Goal: Find specific page/section: Find specific page/section

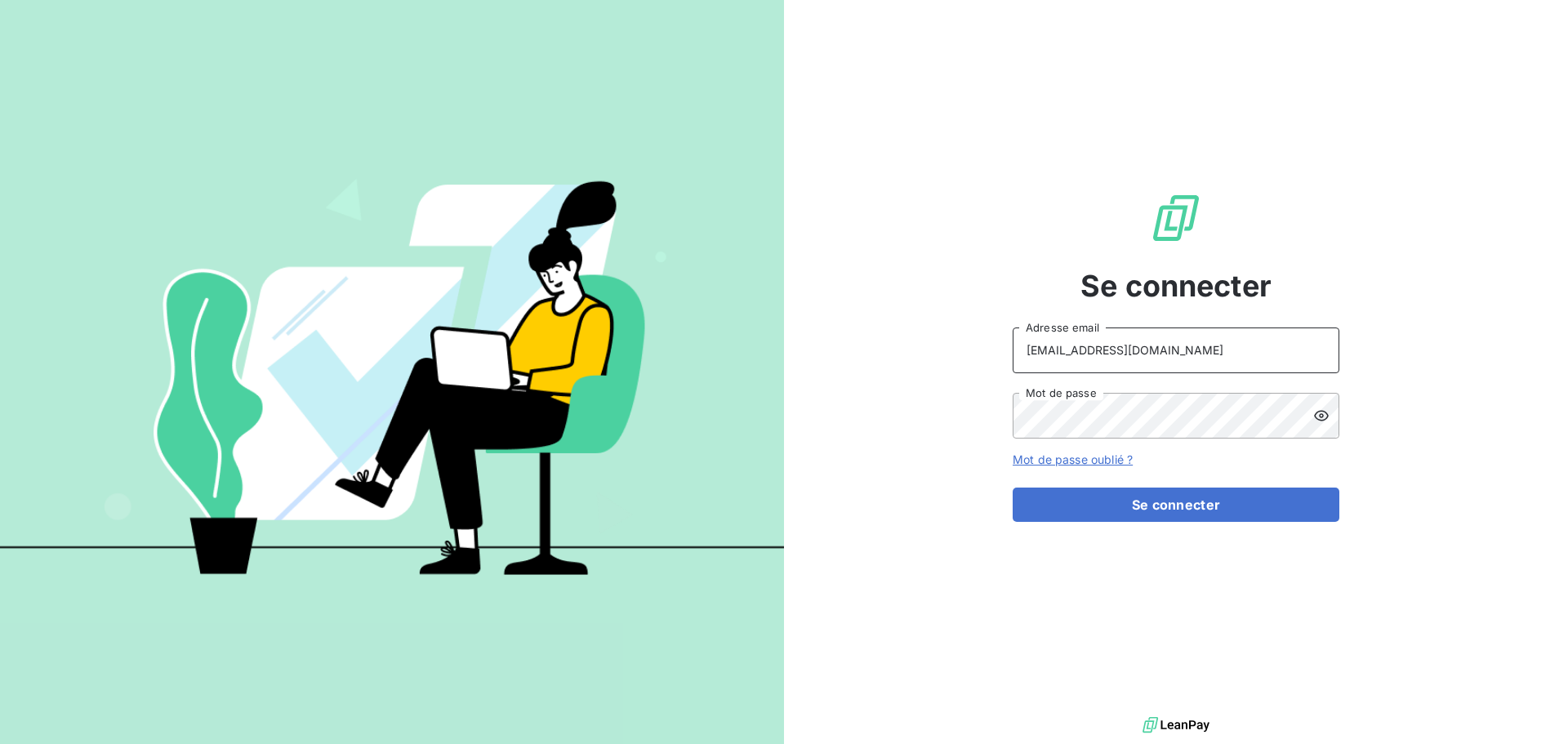
click at [1225, 368] on input "[EMAIL_ADDRESS][DOMAIN_NAME]" at bounding box center [1176, 350] width 327 height 46
type input "[EMAIL_ADDRESS][DOMAIN_NAME]"
click at [1215, 513] on button "Se connecter" at bounding box center [1176, 505] width 327 height 34
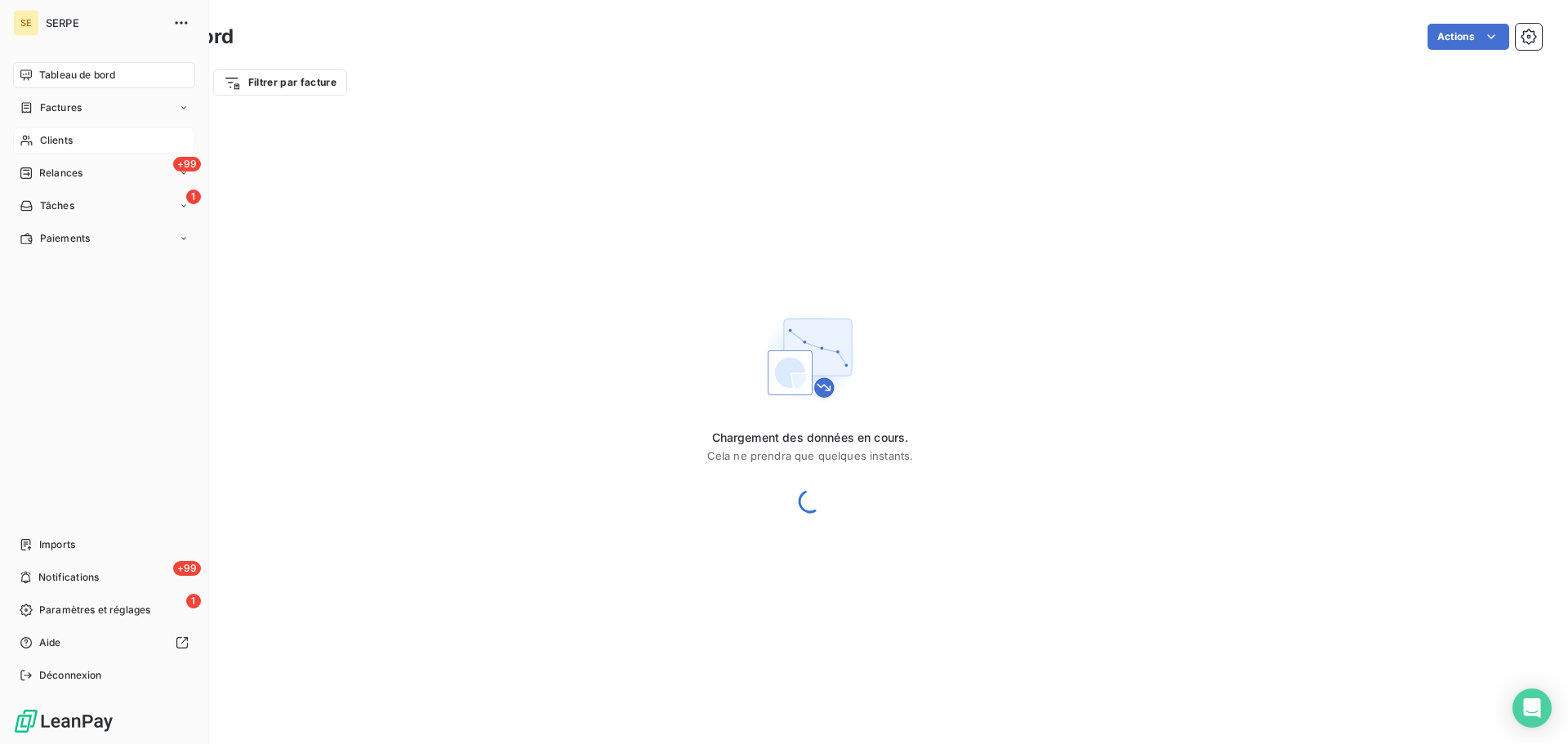
click at [35, 144] on div "Clients" at bounding box center [104, 140] width 182 height 26
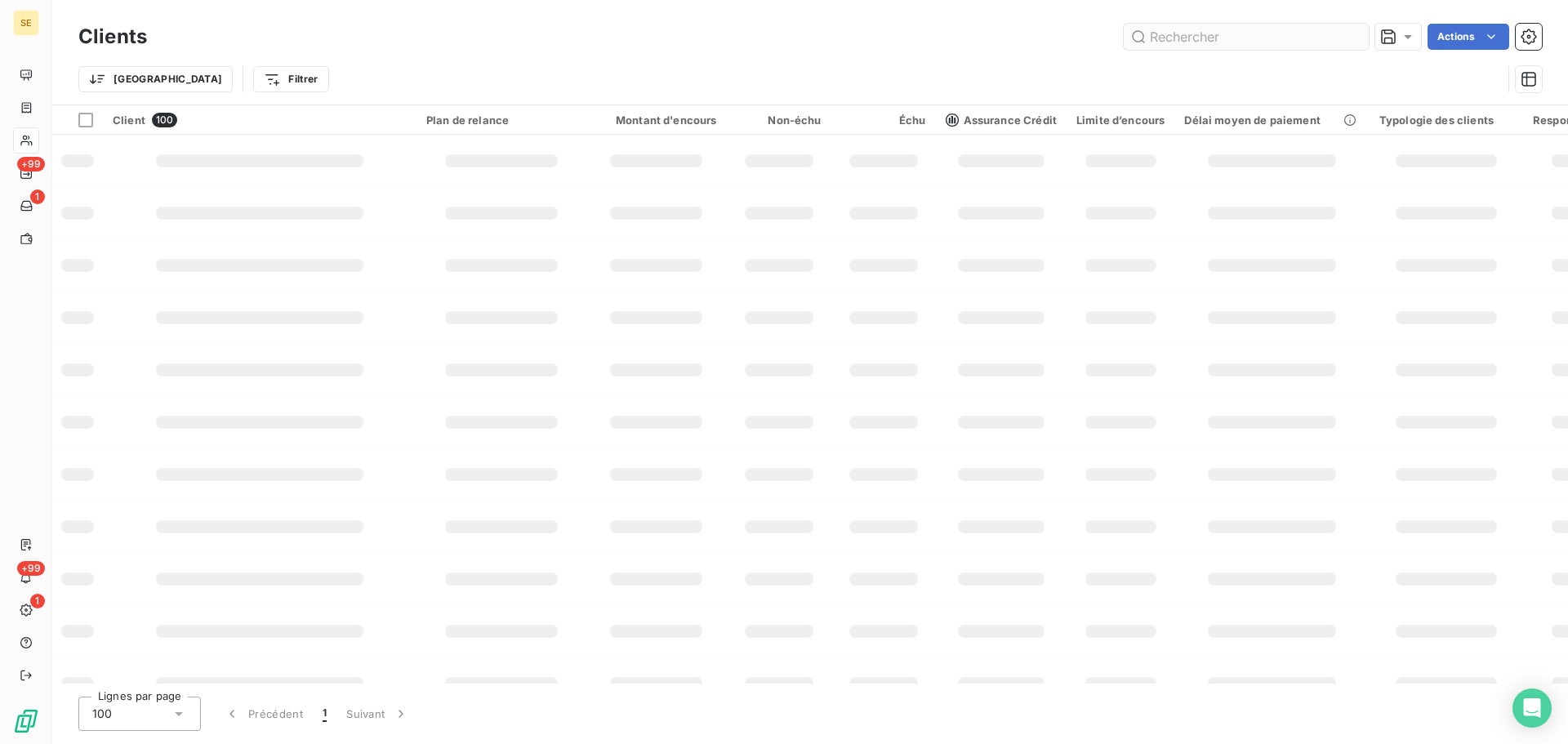
click at [1160, 40] on input "text" at bounding box center [1246, 36] width 245 height 26
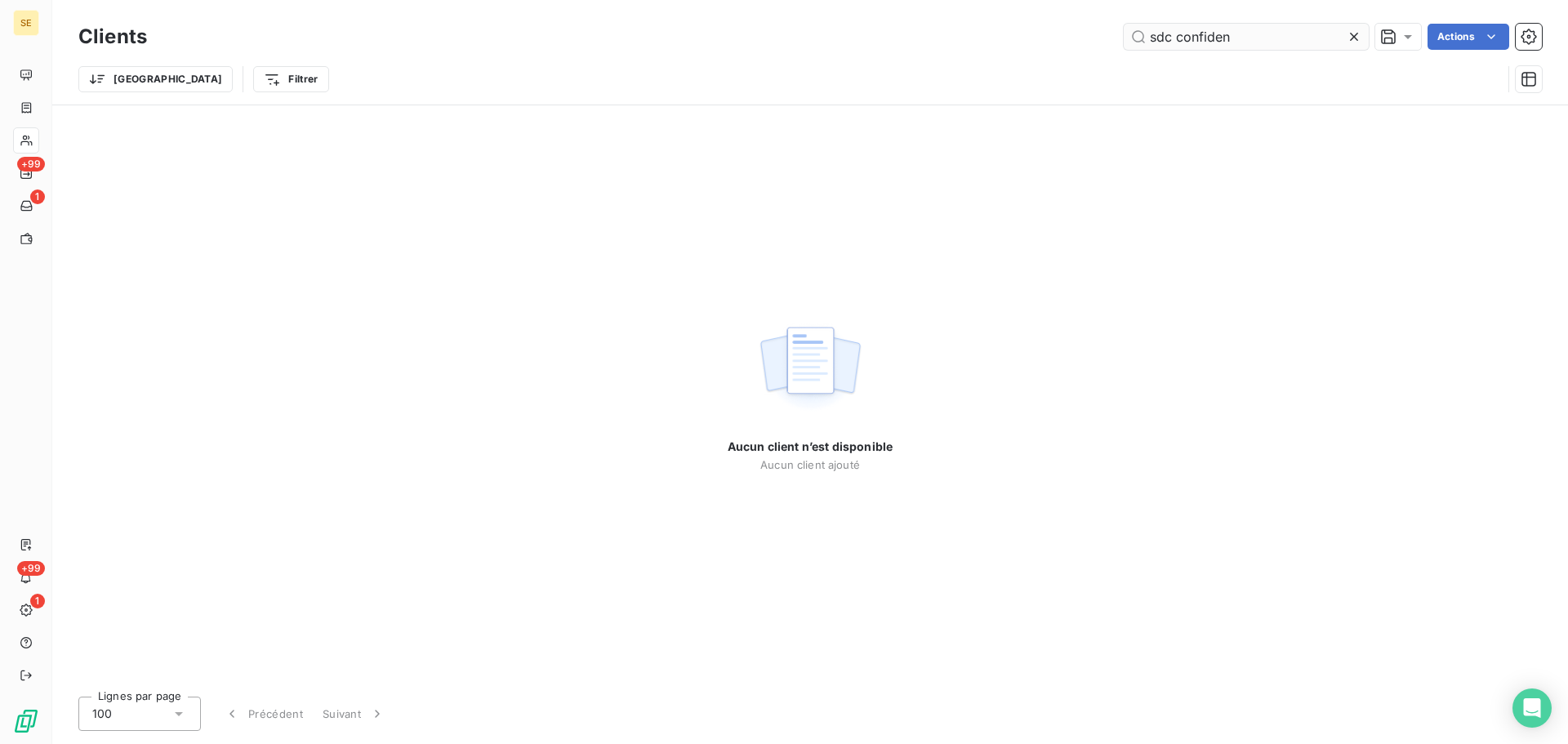
click at [1174, 42] on input "sdc confiden" at bounding box center [1246, 36] width 245 height 26
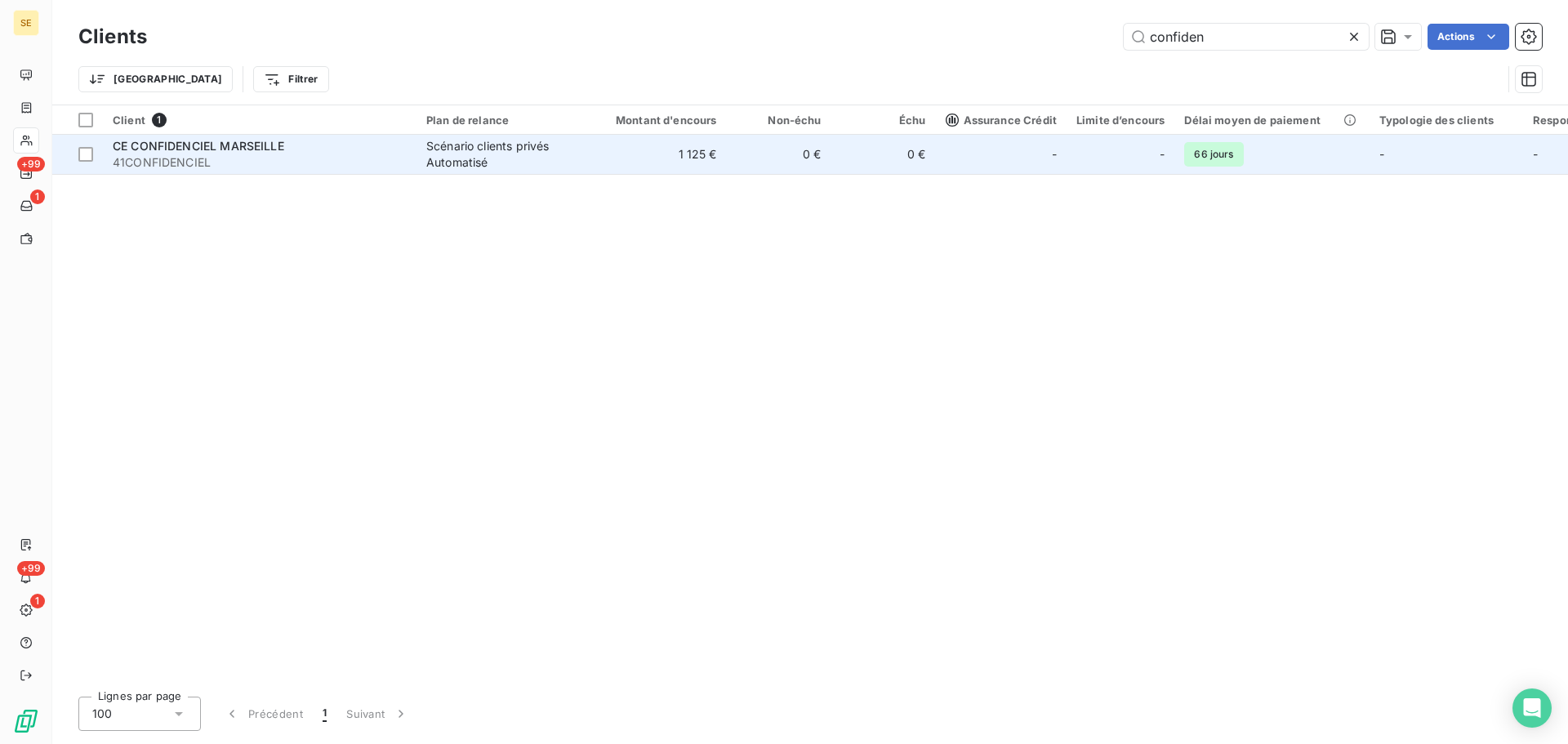
type input "confiden"
click at [607, 163] on td "1 125 €" at bounding box center [656, 154] width 141 height 39
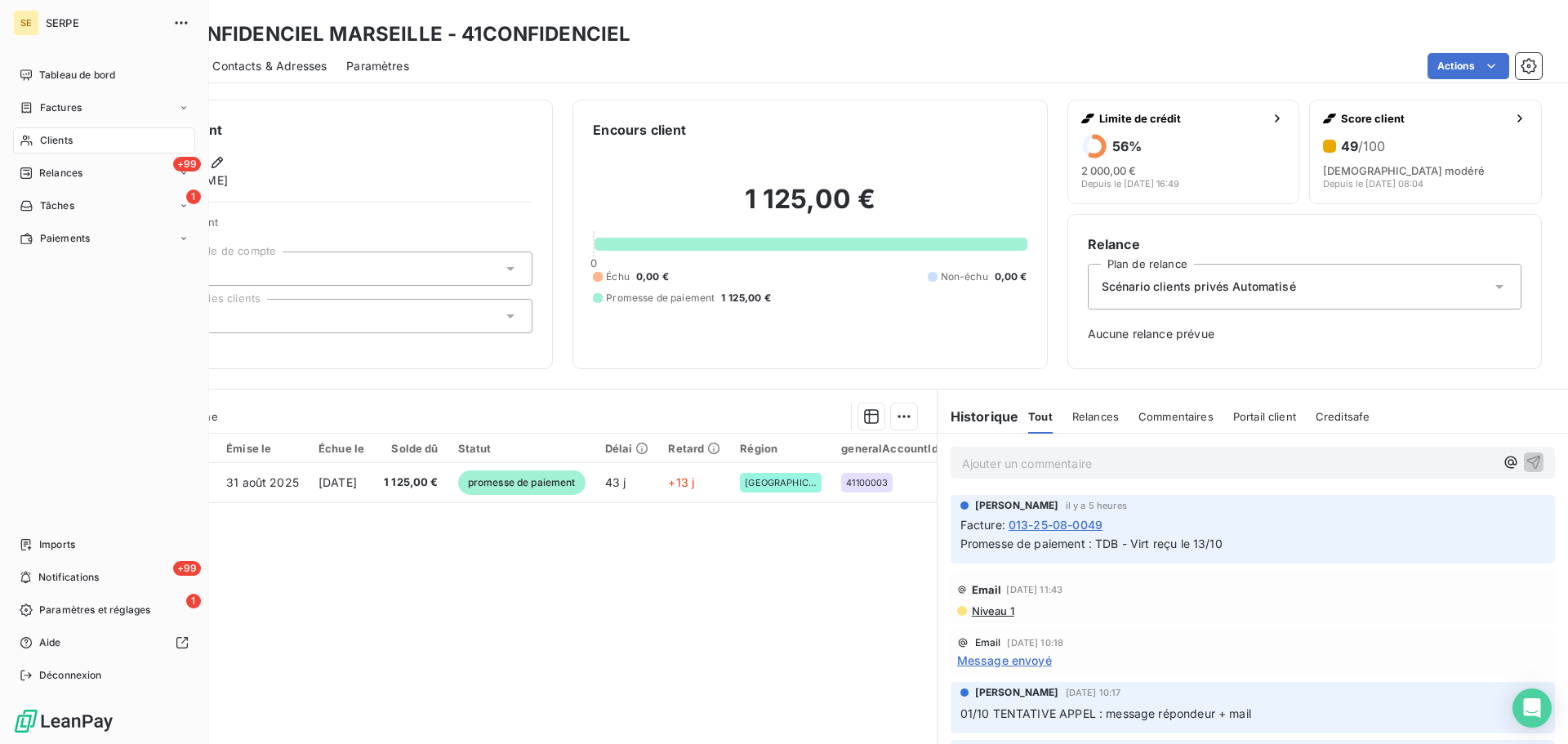
click at [83, 147] on div "Clients" at bounding box center [104, 140] width 182 height 26
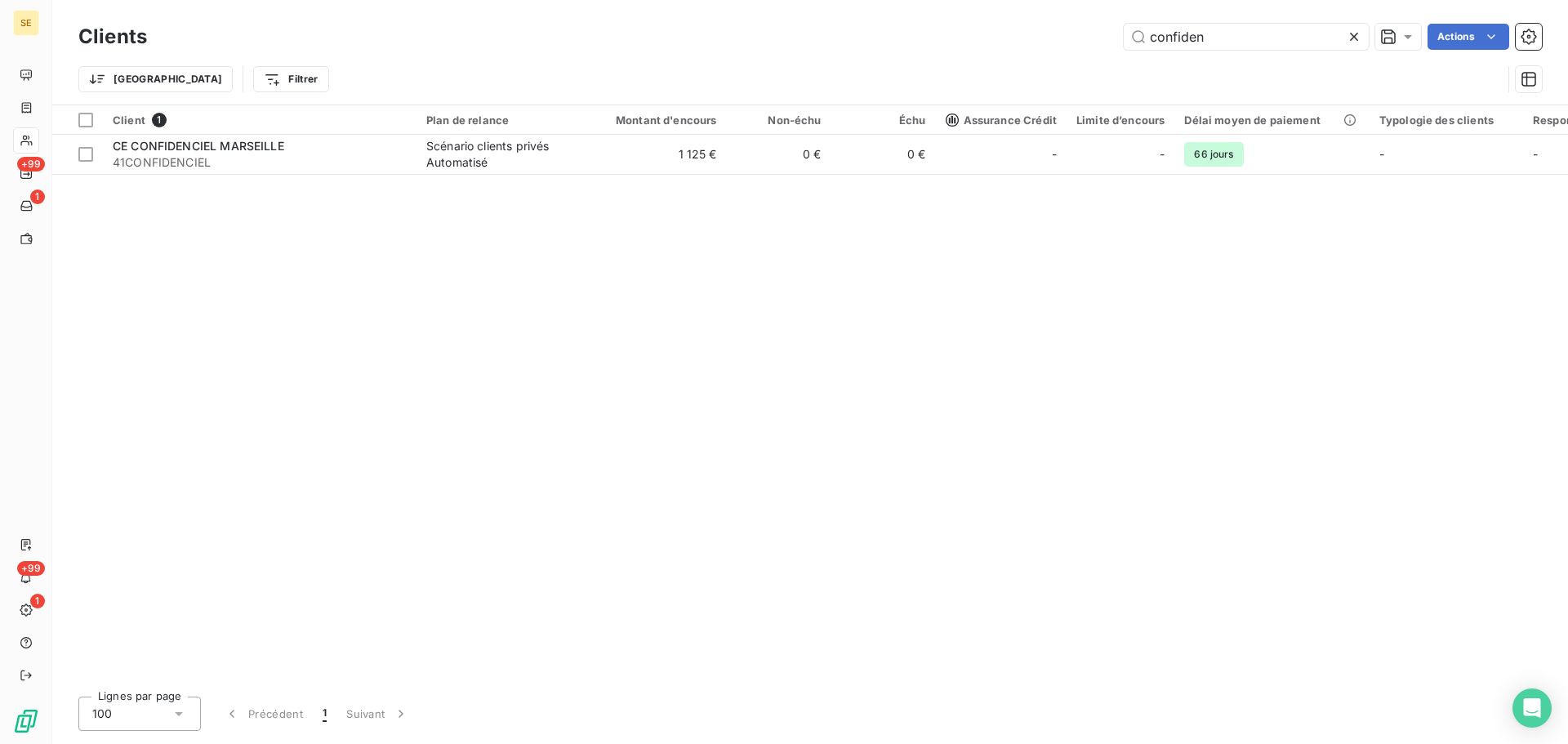
drag, startPoint x: 1244, startPoint y: 32, endPoint x: 1079, endPoint y: 33, distance: 165.0
click at [1081, 32] on div "confiden Actions" at bounding box center [854, 36] width 1375 height 26
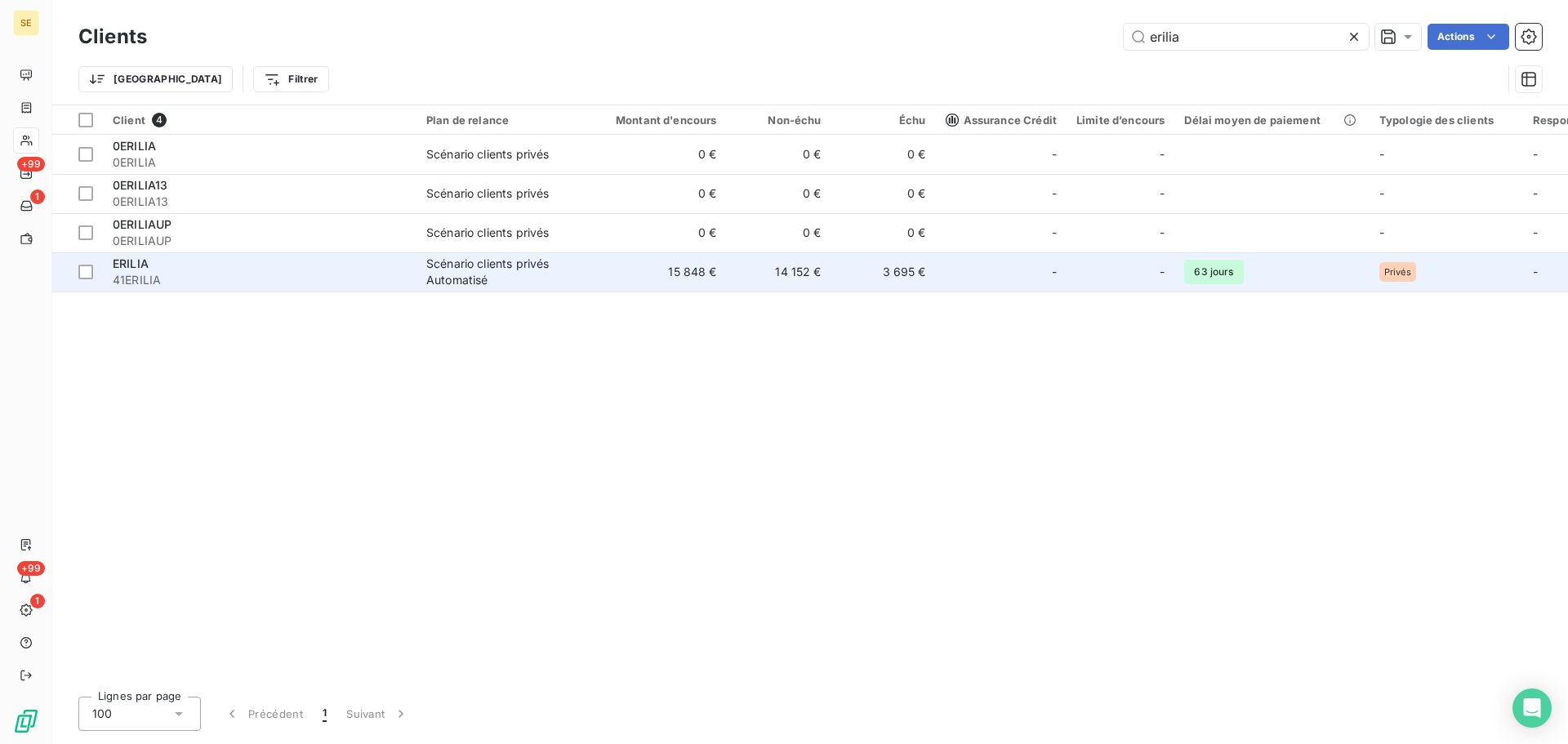
type input "erilia"
click at [831, 279] on td "3 695 €" at bounding box center [882, 272] width 104 height 39
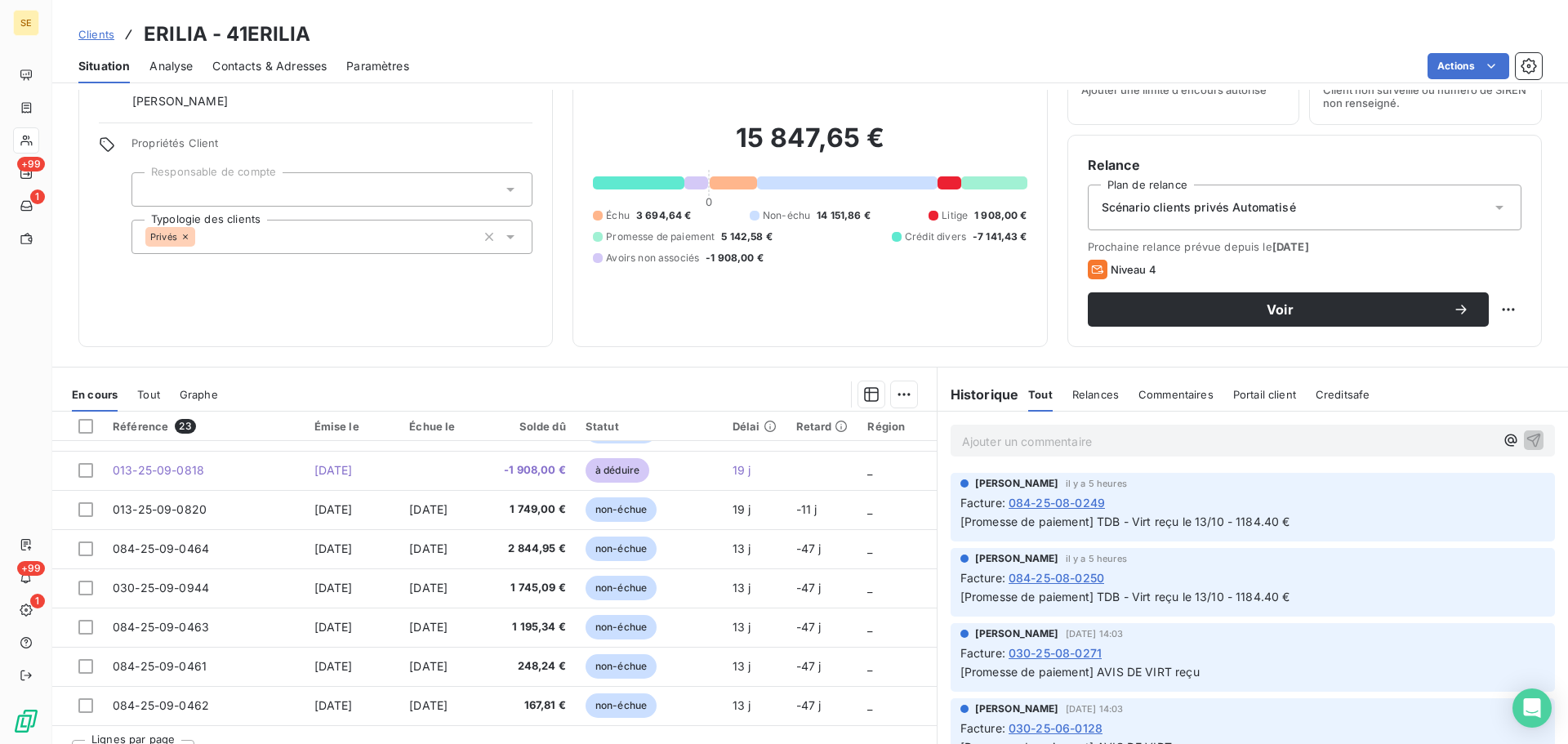
scroll to position [110, 0]
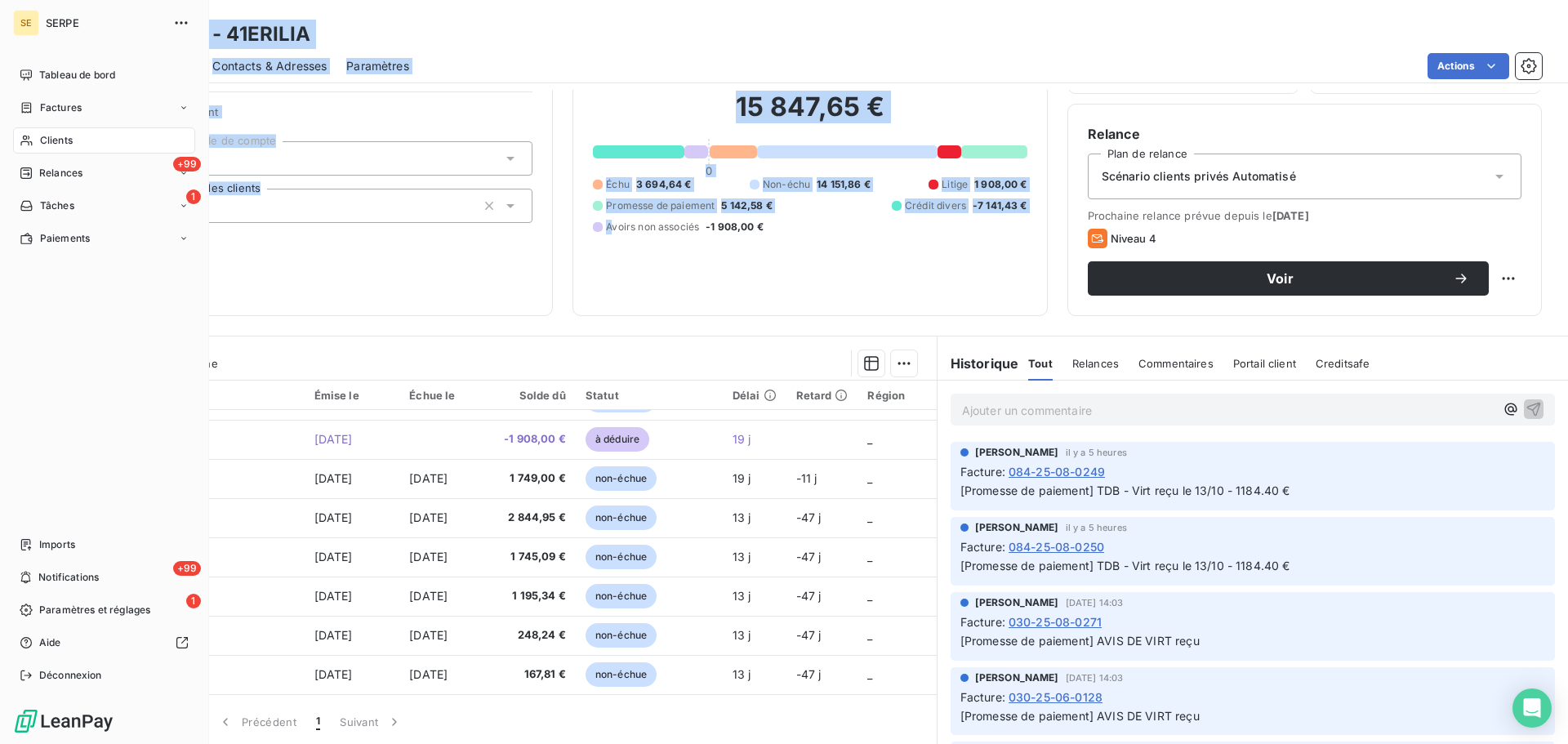
drag, startPoint x: 567, startPoint y: 277, endPoint x: 86, endPoint y: 93, distance: 515.0
click at [72, 99] on div "SE SERPE Tableau de bord Factures Clients +99 Relances 1 Tâches Paiements Impor…" at bounding box center [784, 372] width 1568 height 744
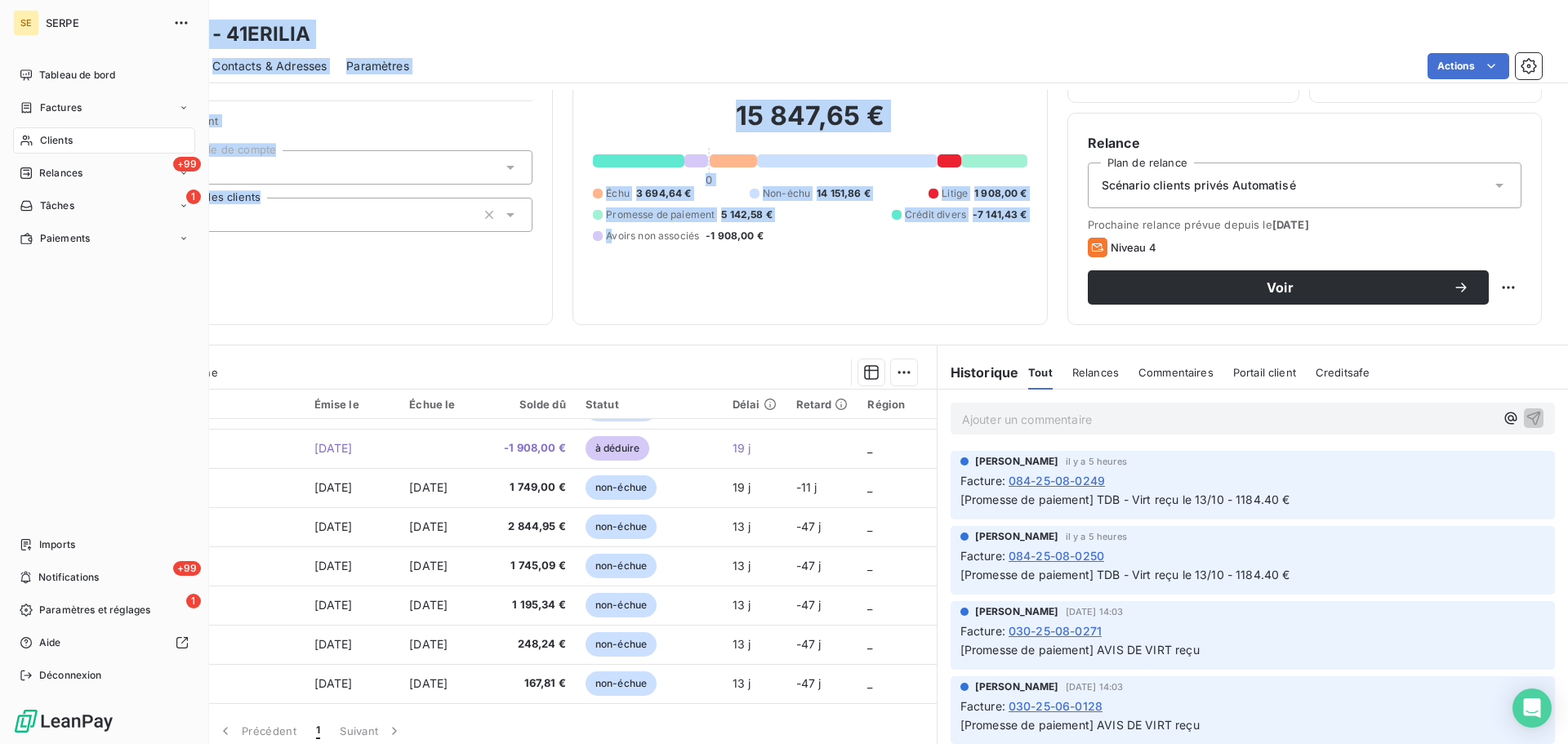
click at [86, 93] on nav "Tableau de bord Factures Clients +99 Relances 1 Tâches Paiements" at bounding box center [104, 157] width 182 height 189
click at [92, 102] on div "Factures" at bounding box center [104, 107] width 182 height 26
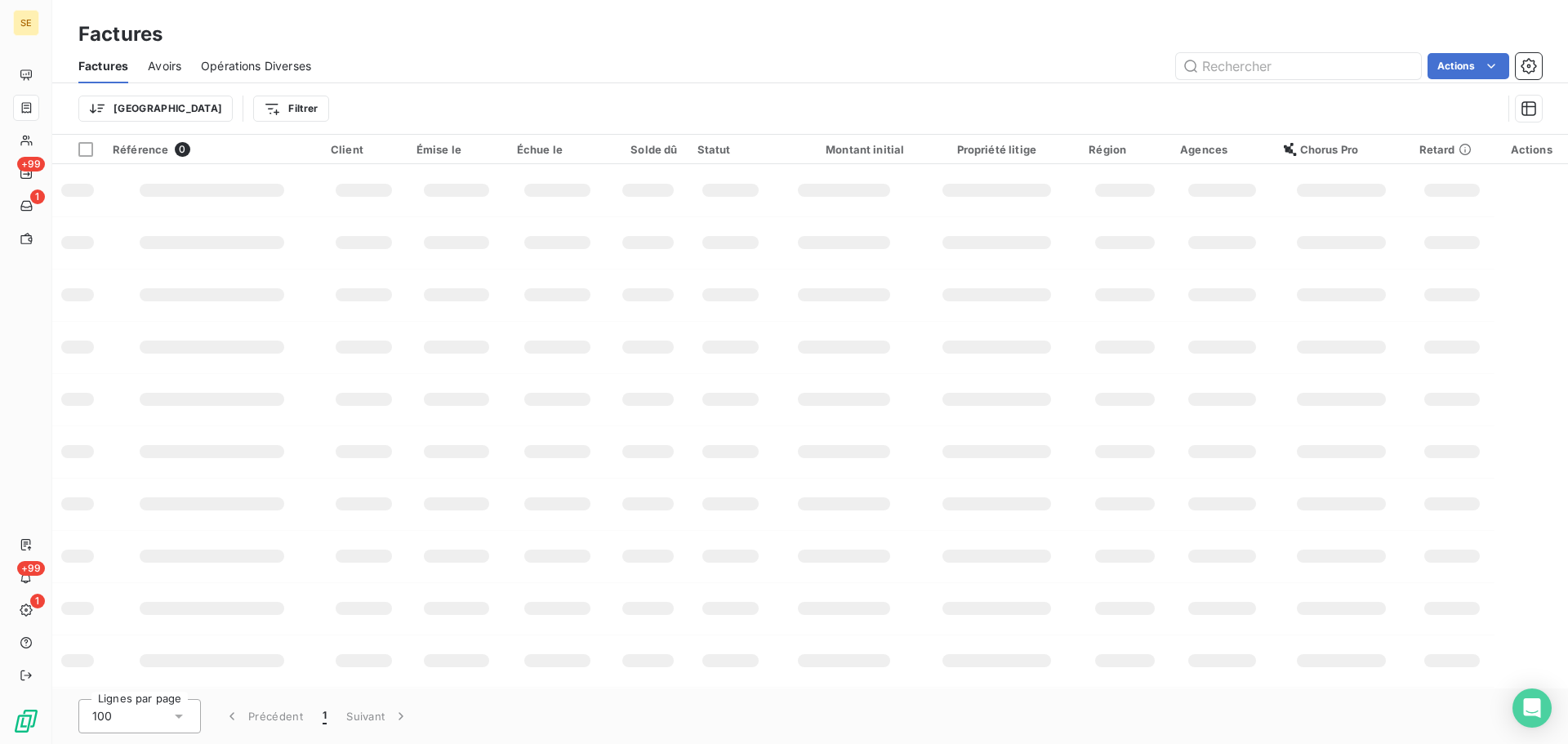
click at [658, 74] on div "Actions" at bounding box center [936, 66] width 1210 height 26
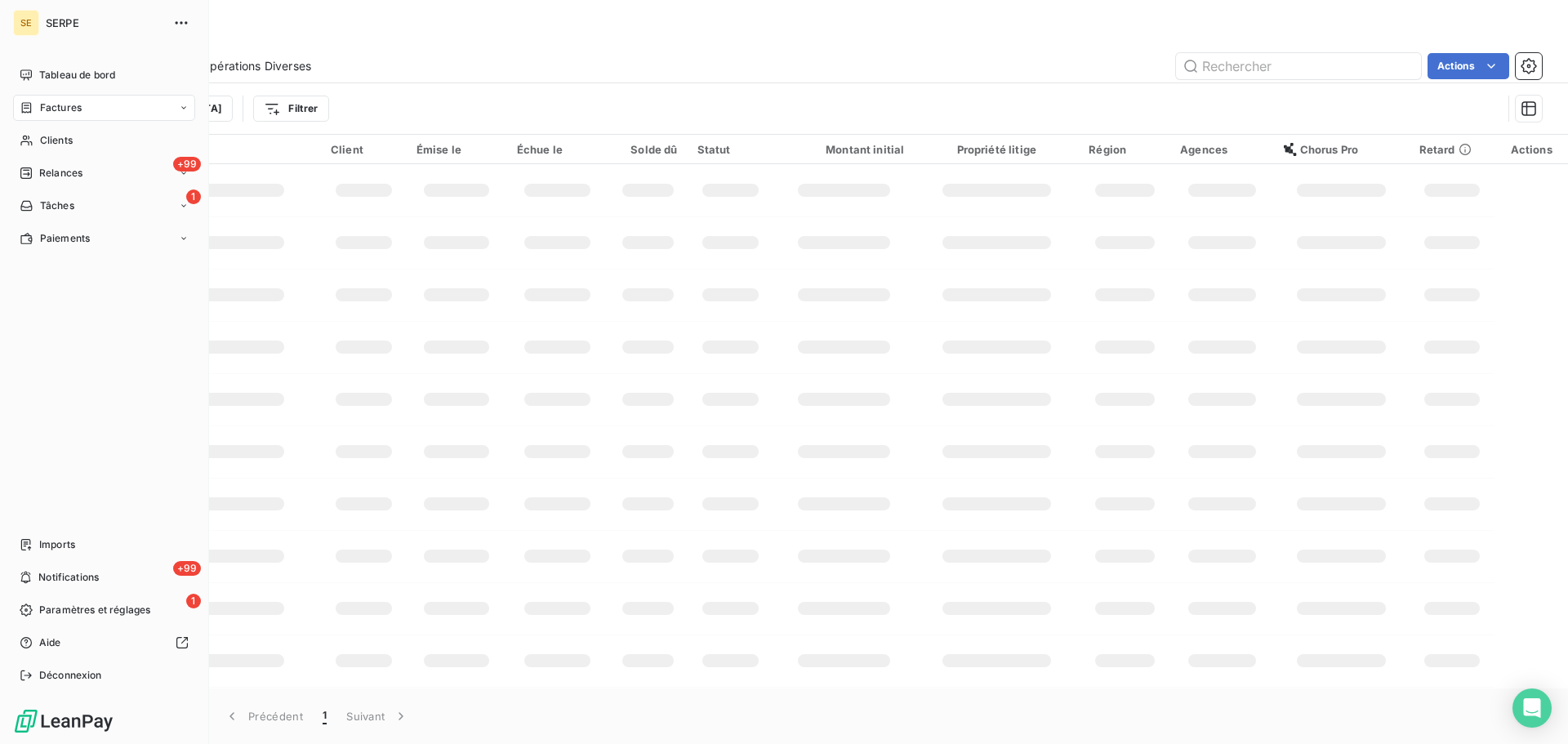
drag, startPoint x: 12, startPoint y: 143, endPoint x: 260, endPoint y: 193, distance: 253.0
click at [78, 107] on div "SE SERPE Tableau de bord Factures Clients +99 Relances 1 Tâches Paiements Impor…" at bounding box center [104, 372] width 209 height 744
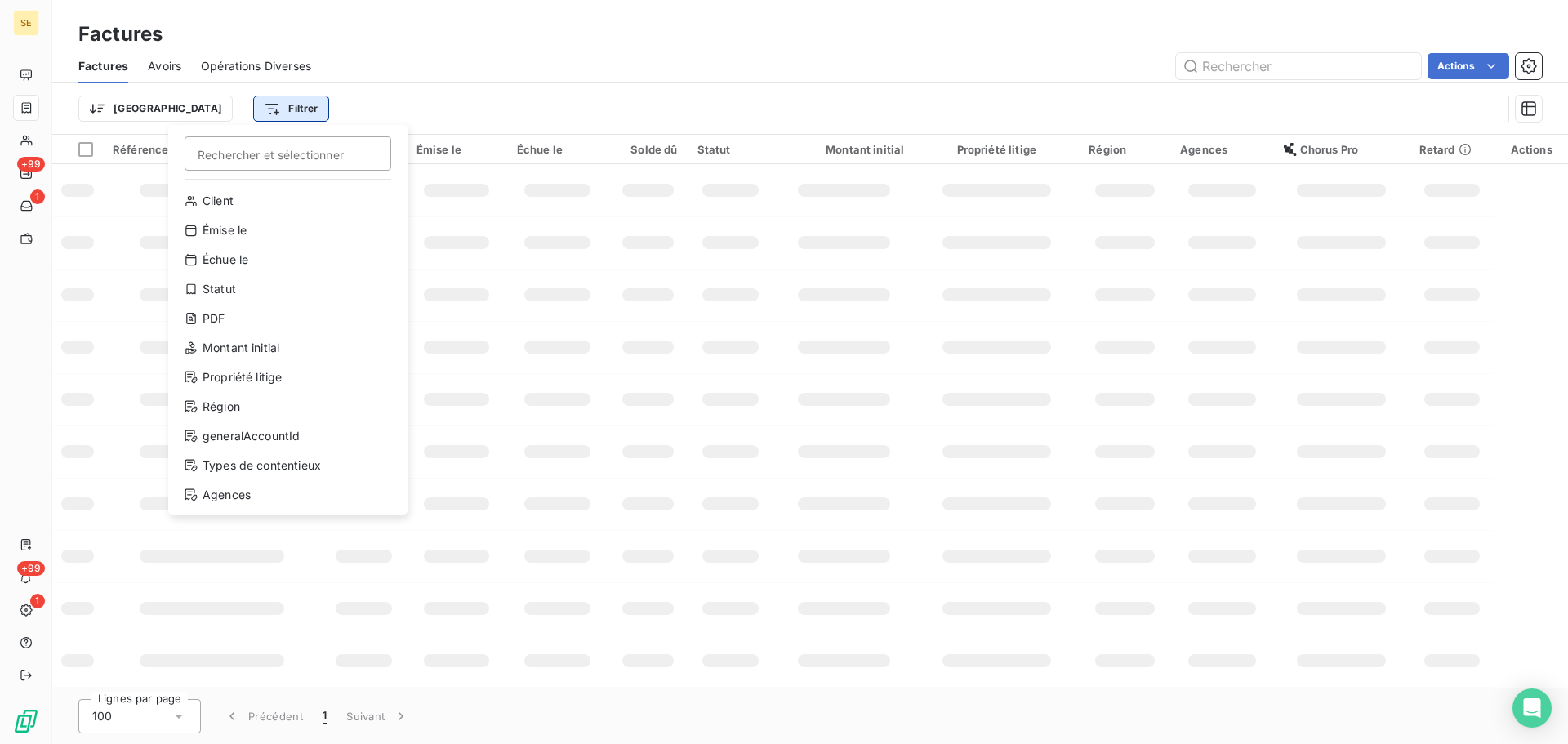
click at [214, 115] on html "SE +99 1 +99 1 Factures Factures Avoirs Opérations Diverses Actions Trier Filtr…" at bounding box center [784, 372] width 1568 height 744
click at [299, 348] on div "Montant initial" at bounding box center [288, 347] width 227 height 26
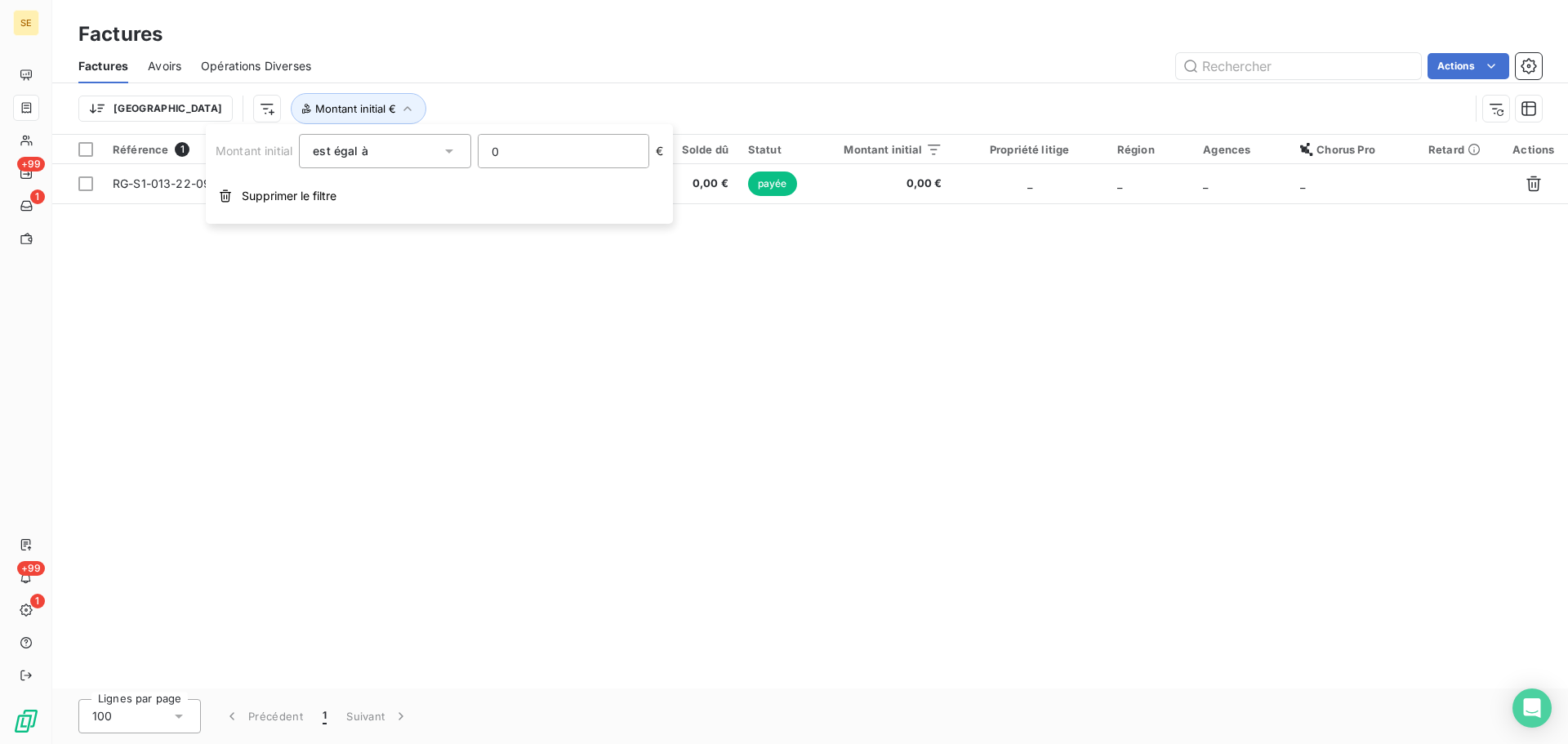
click at [512, 154] on input "0" at bounding box center [563, 151] width 170 height 33
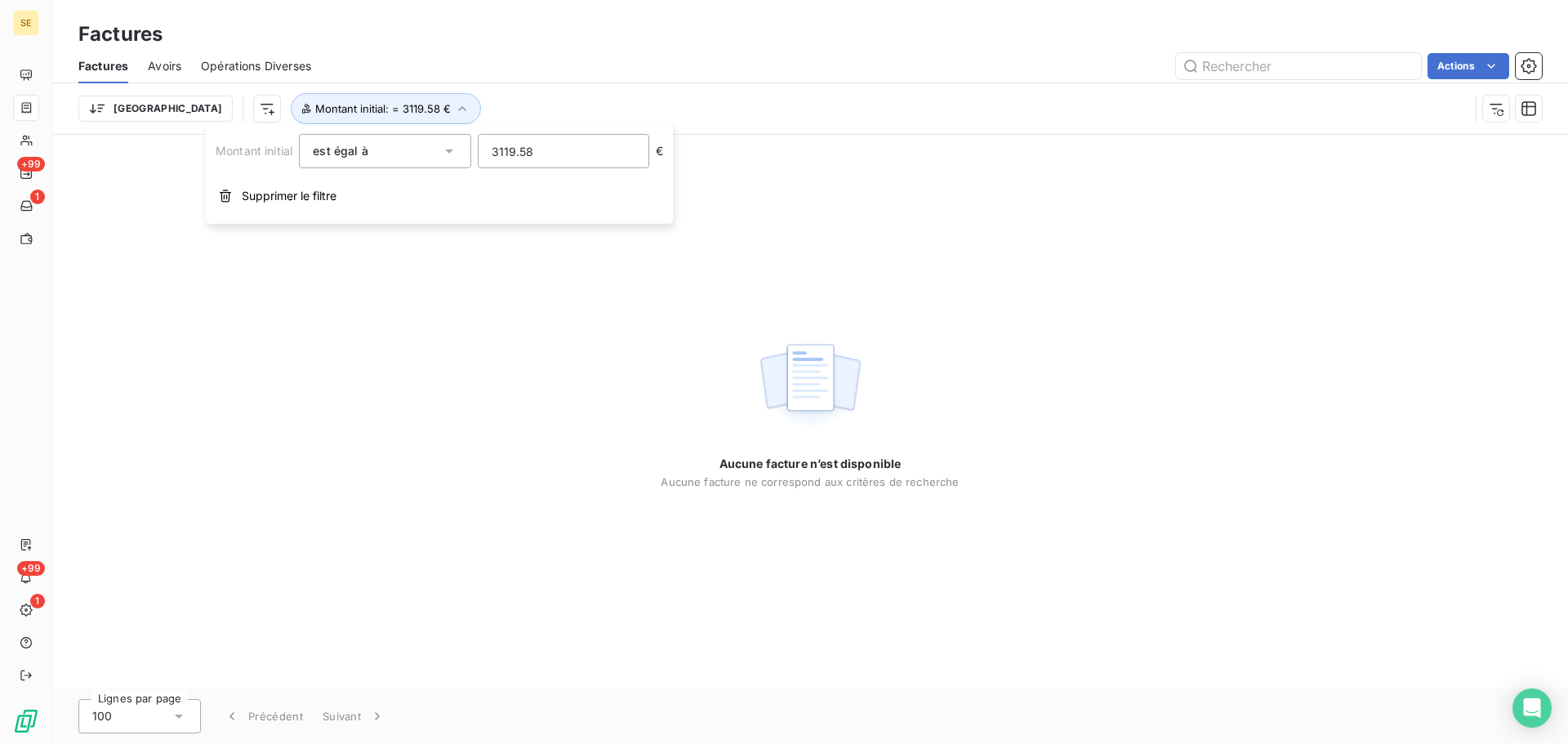
drag, startPoint x: 543, startPoint y: 157, endPoint x: 398, endPoint y: 139, distance: 146.1
click at [394, 139] on div "Montant initial est égal à 3119.58 €" at bounding box center [439, 151] width 447 height 34
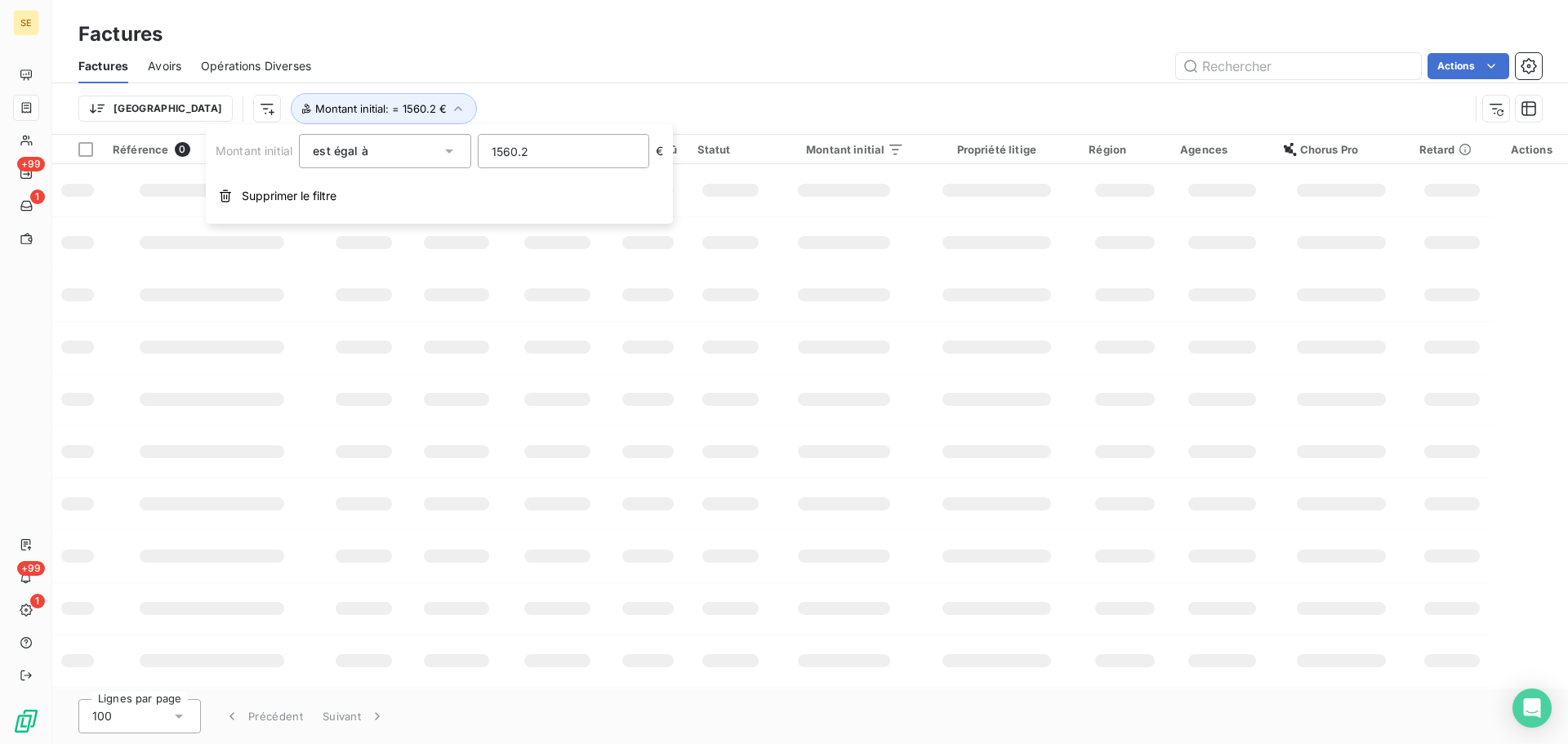
type input "1560.24"
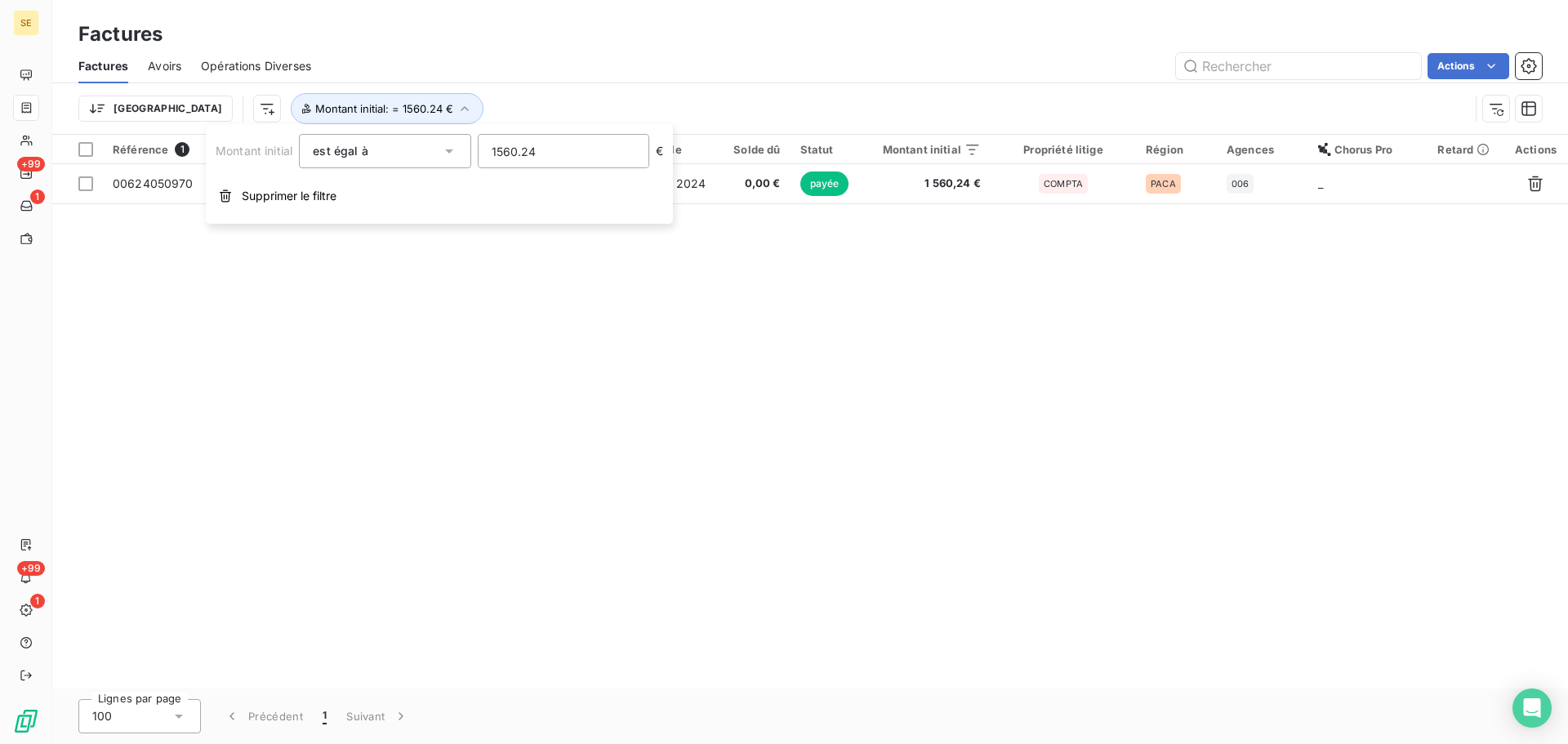
click at [461, 368] on div "Référence 1 Client Émise le Échue le Solde dû Statut Montant initial Propriété …" at bounding box center [810, 411] width 1515 height 554
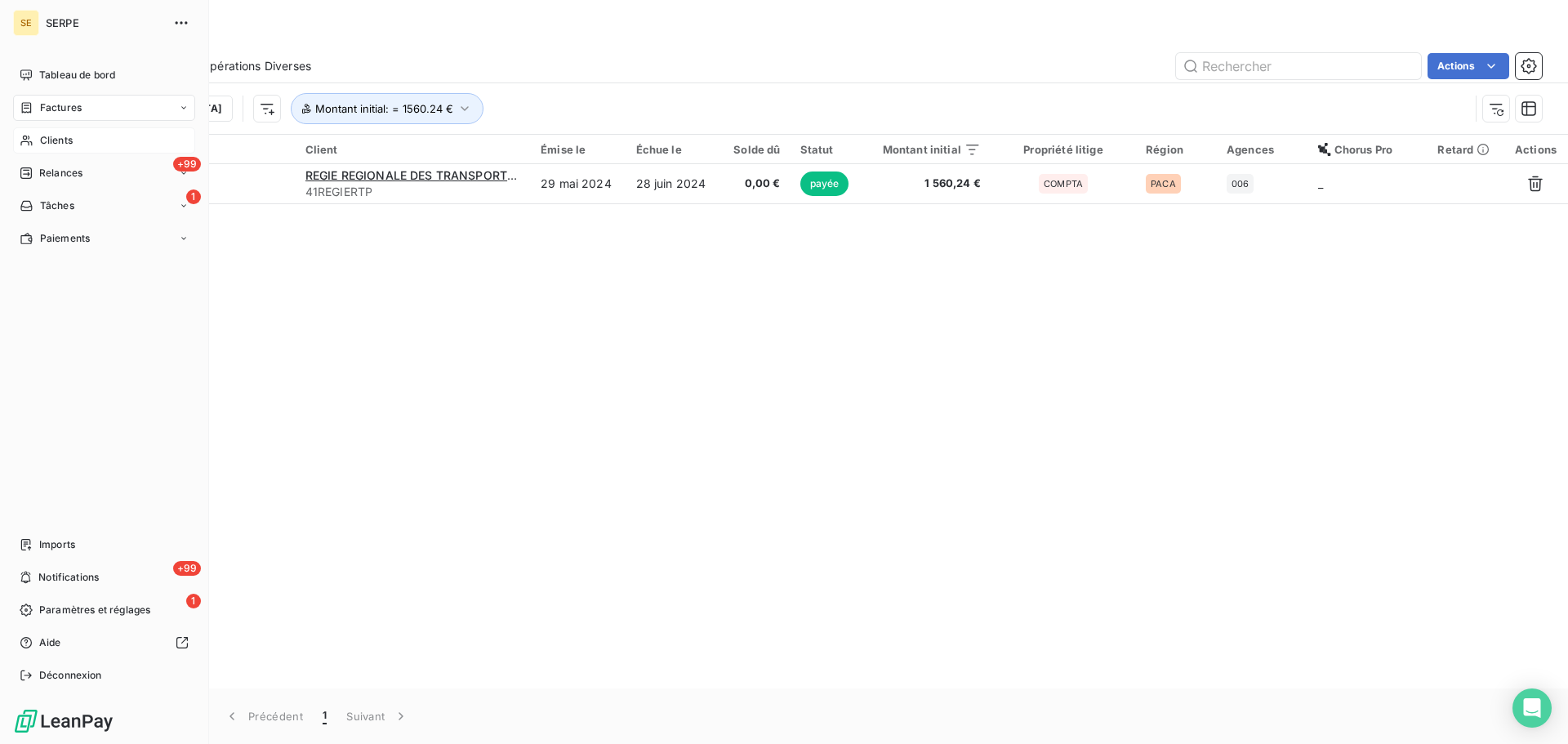
click at [60, 137] on span "Clients" at bounding box center [56, 140] width 33 height 14
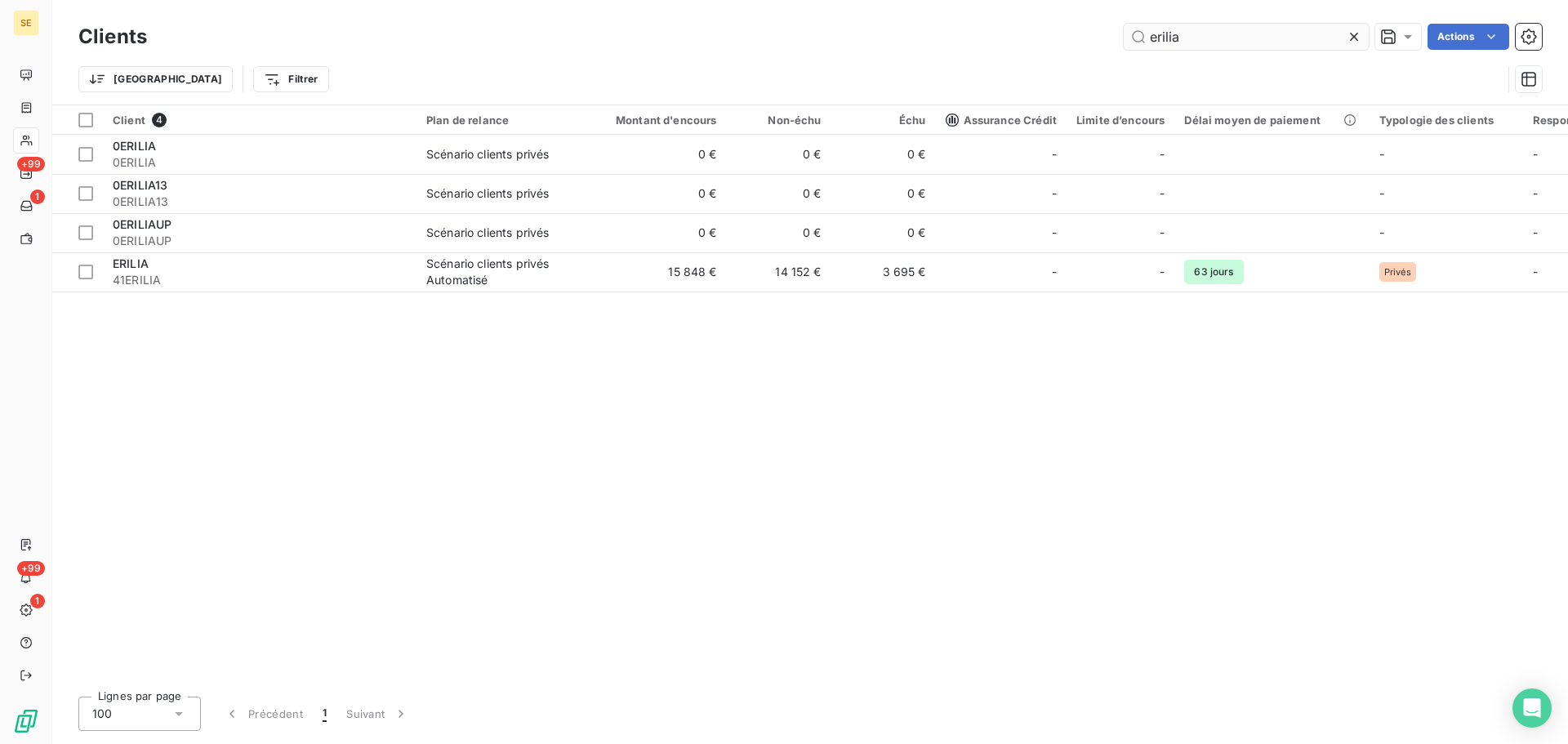
click at [1205, 47] on input "erilia" at bounding box center [1246, 36] width 245 height 26
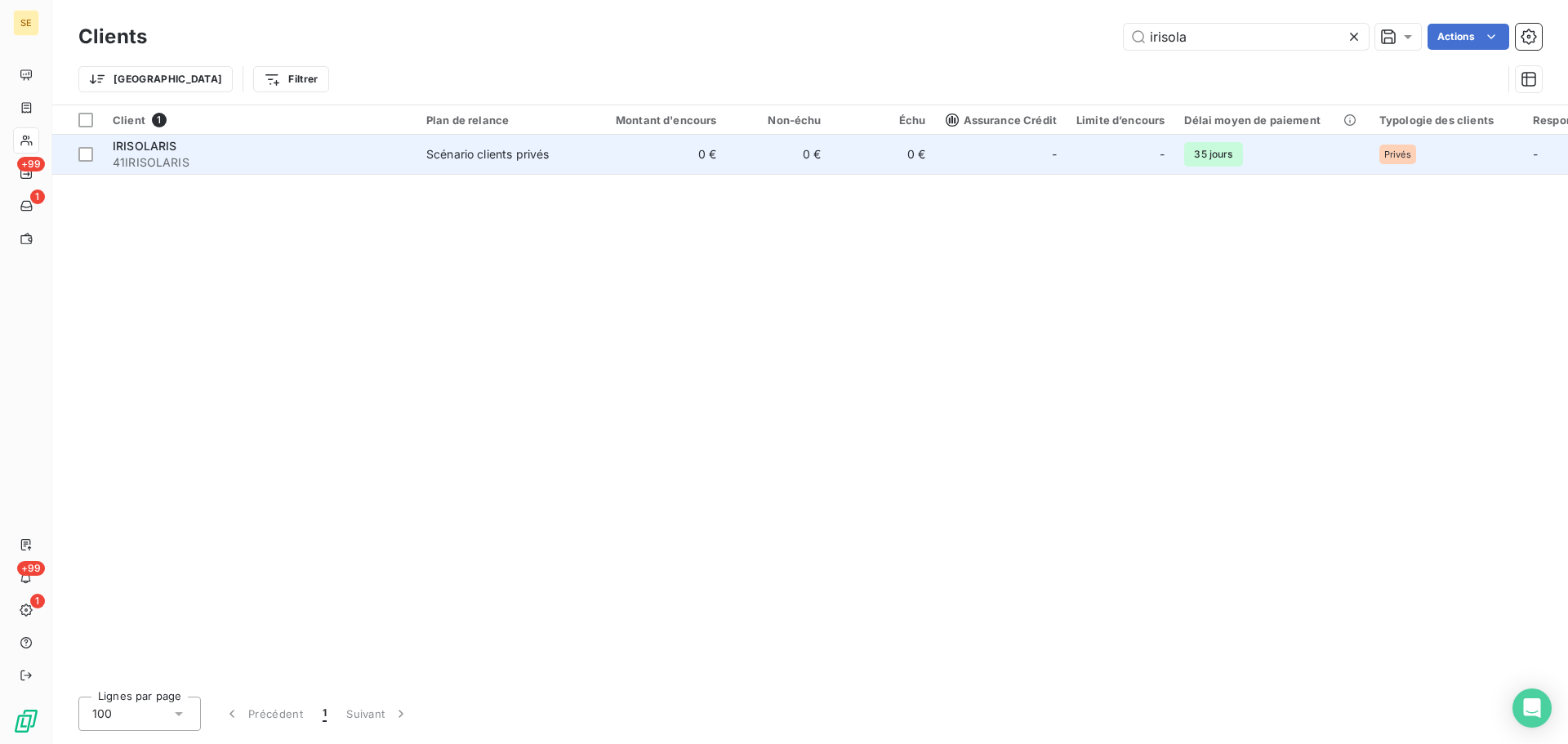
type input "irisola"
click at [1031, 151] on div at bounding box center [1032, 154] width 26 height 26
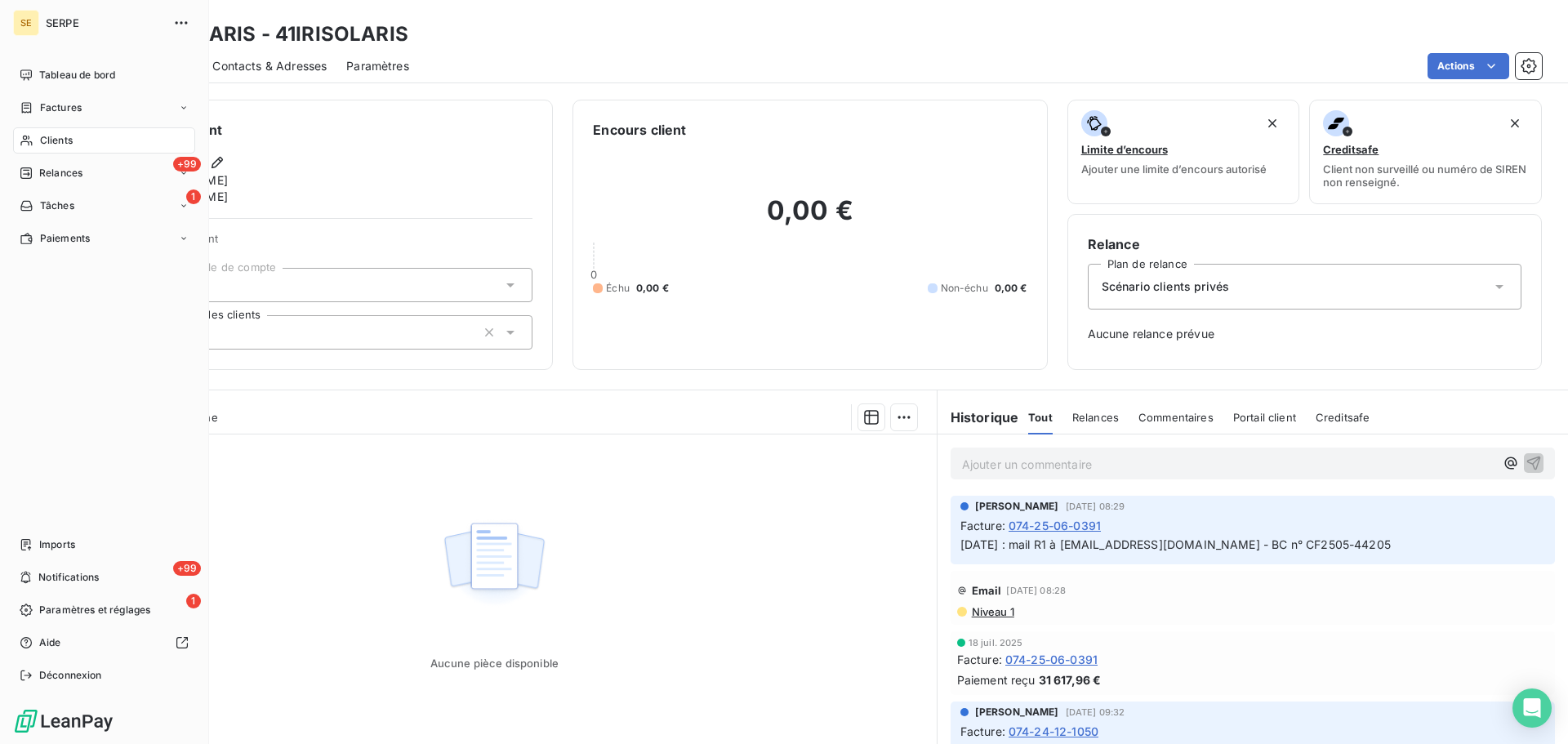
click at [42, 144] on span "Clients" at bounding box center [56, 140] width 33 height 14
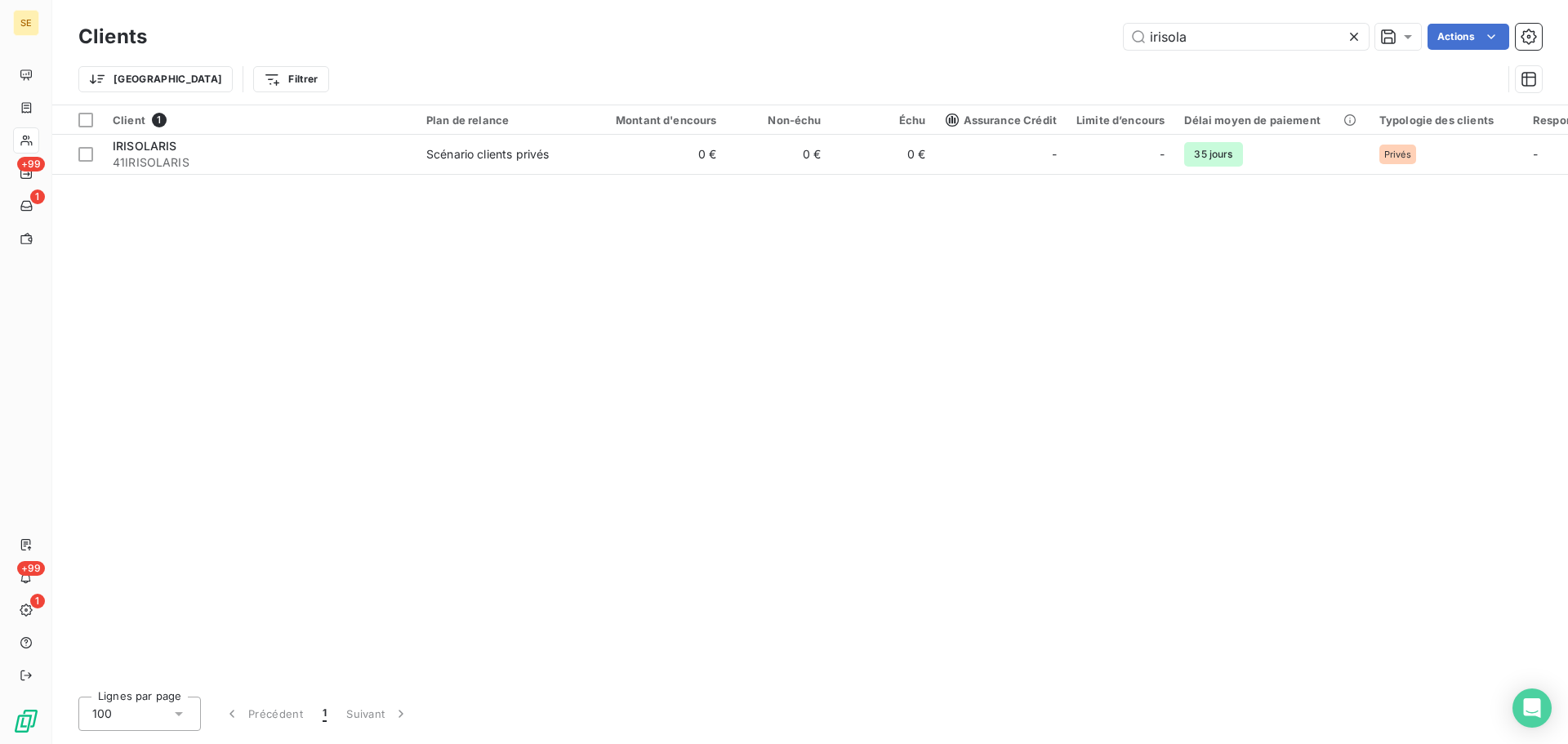
drag, startPoint x: 1196, startPoint y: 33, endPoint x: 1081, endPoint y: 35, distance: 115.0
click at [1081, 35] on div "irisola Actions" at bounding box center [854, 36] width 1375 height 26
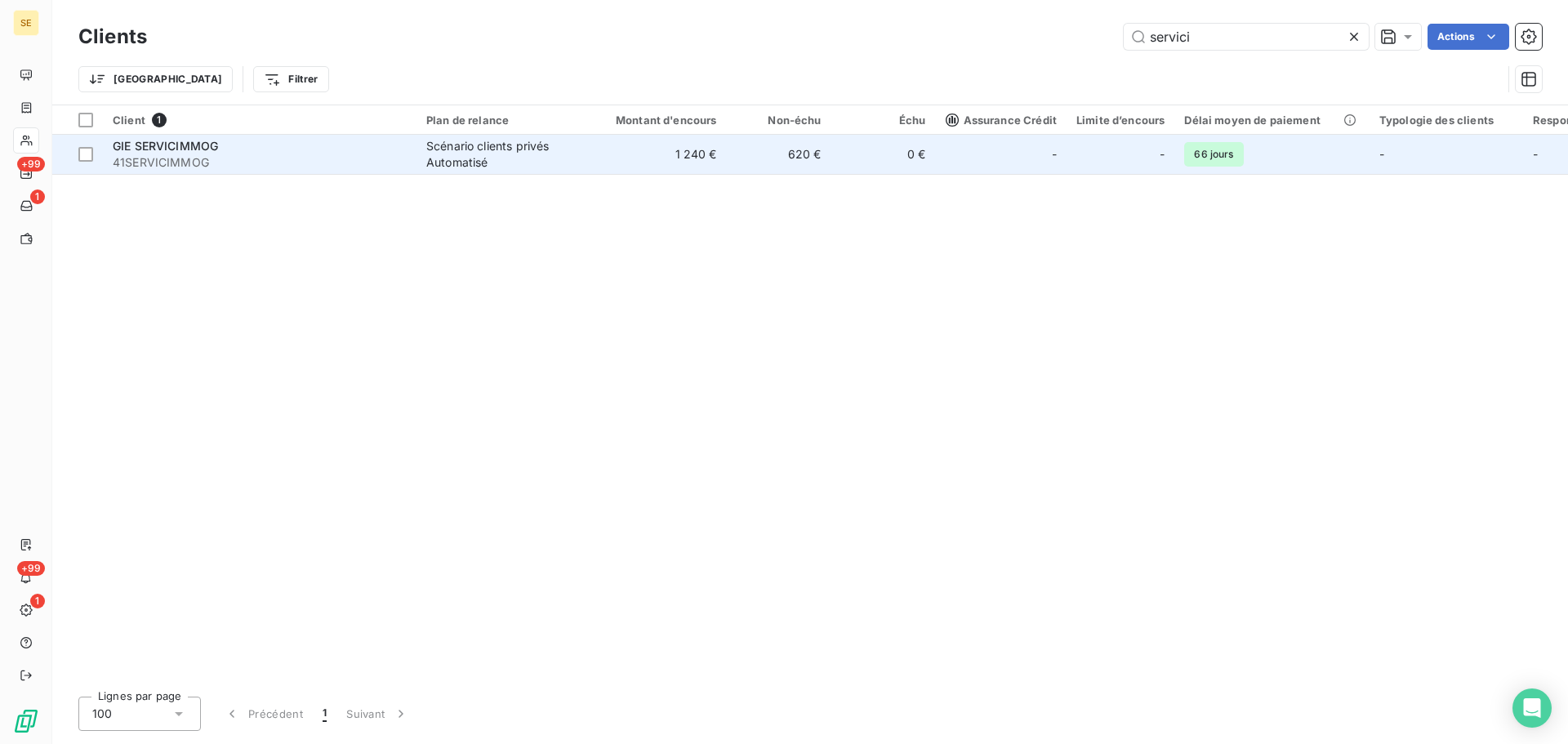
type input "servici"
click at [704, 157] on td "1 240 €" at bounding box center [656, 154] width 141 height 39
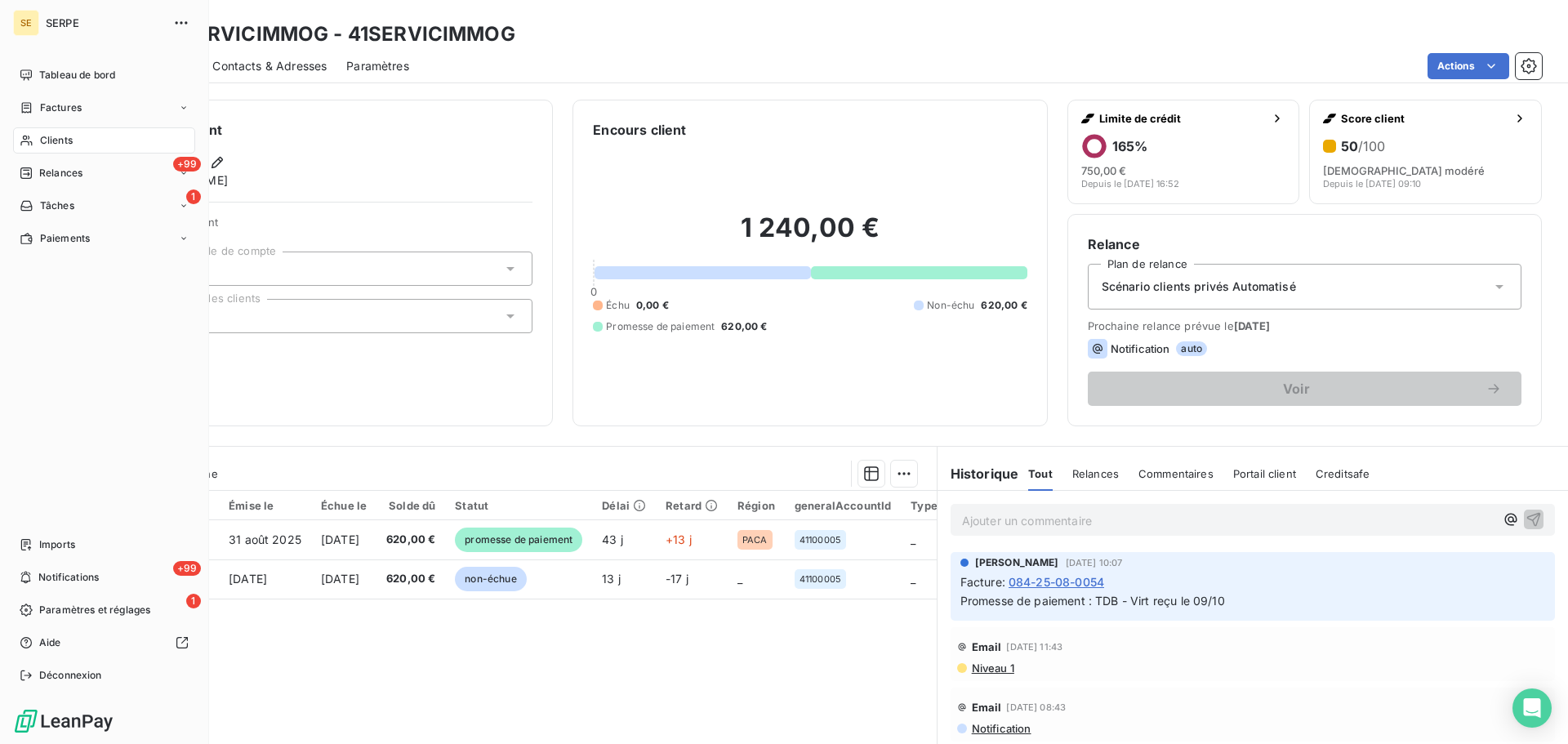
click at [57, 151] on div "Clients" at bounding box center [104, 140] width 182 height 26
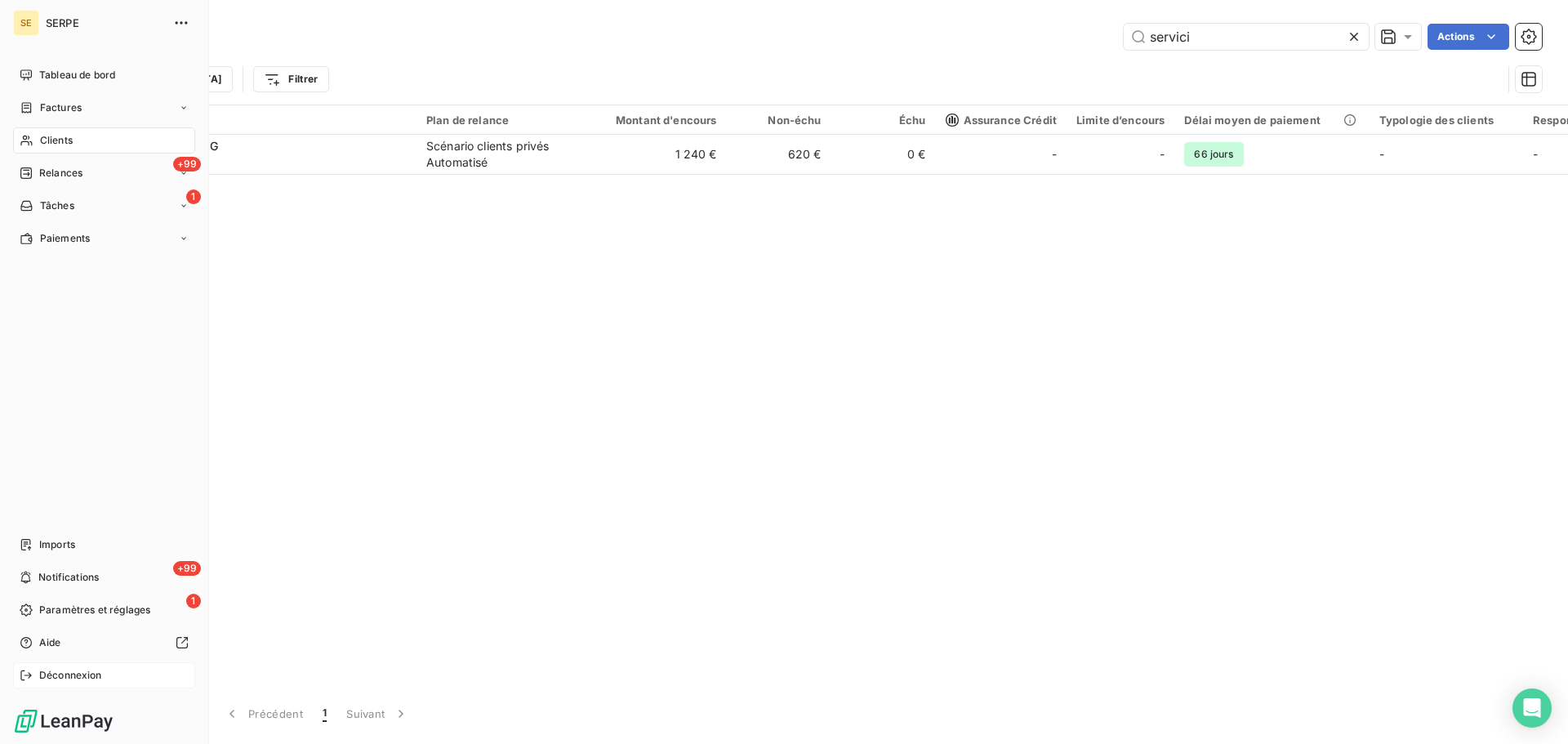
click at [76, 680] on span "Déconnexion" at bounding box center [71, 675] width 63 height 14
